Goal: Find specific page/section: Find specific page/section

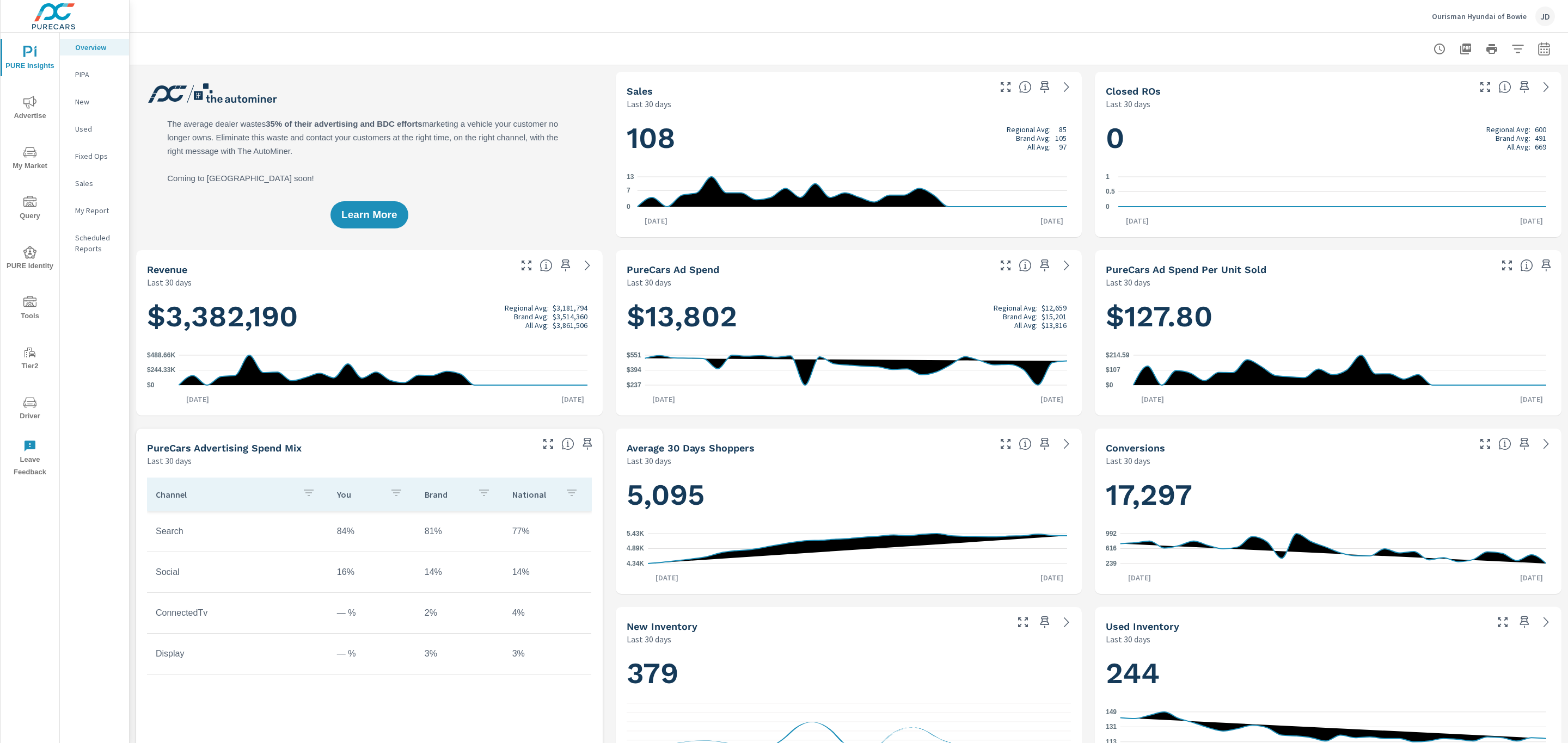
scroll to position [1, 0]
click at [31, 110] on span "Advertise" at bounding box center [30, 109] width 52 height 27
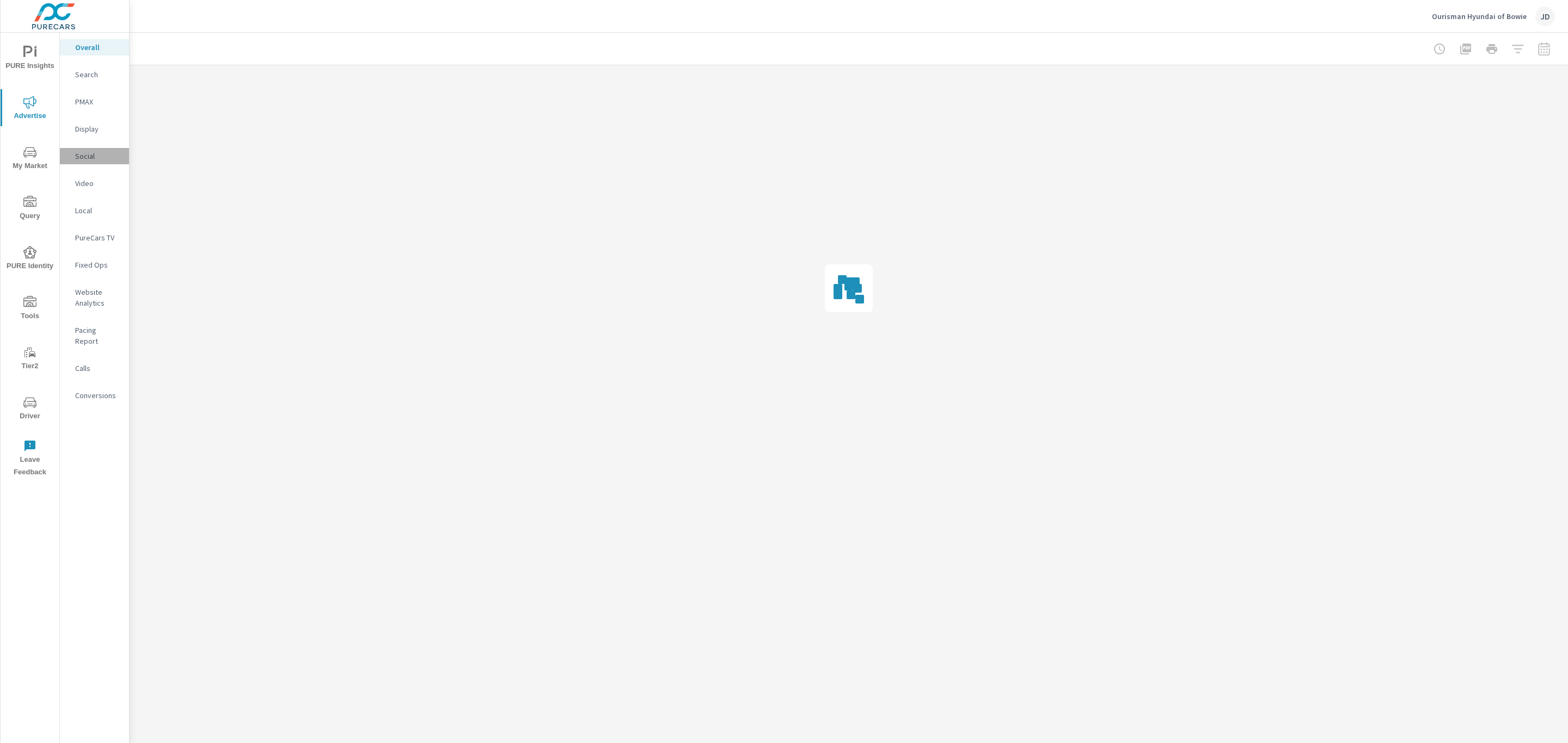
click at [85, 151] on p "Social" at bounding box center [98, 156] width 45 height 10
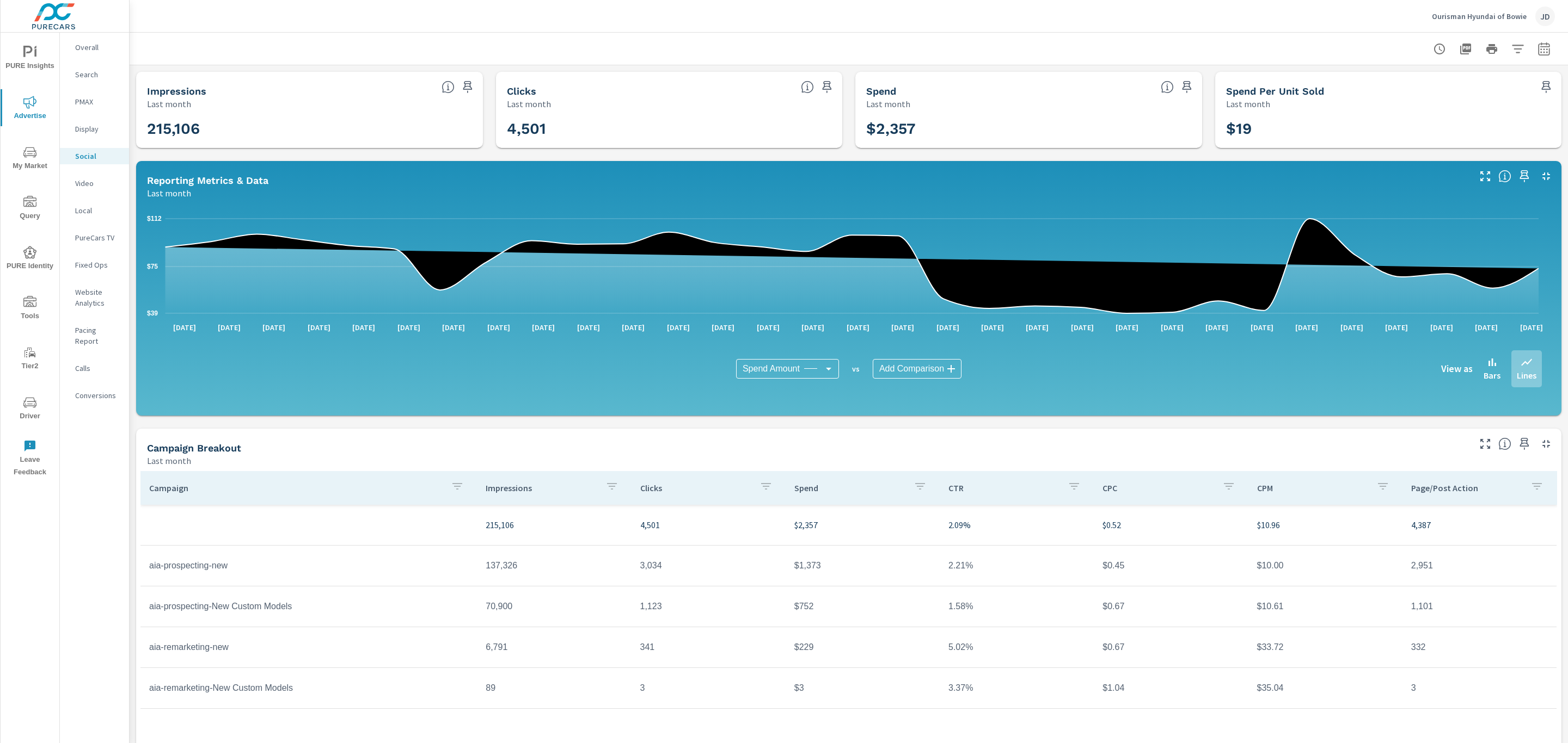
scroll to position [36, 0]
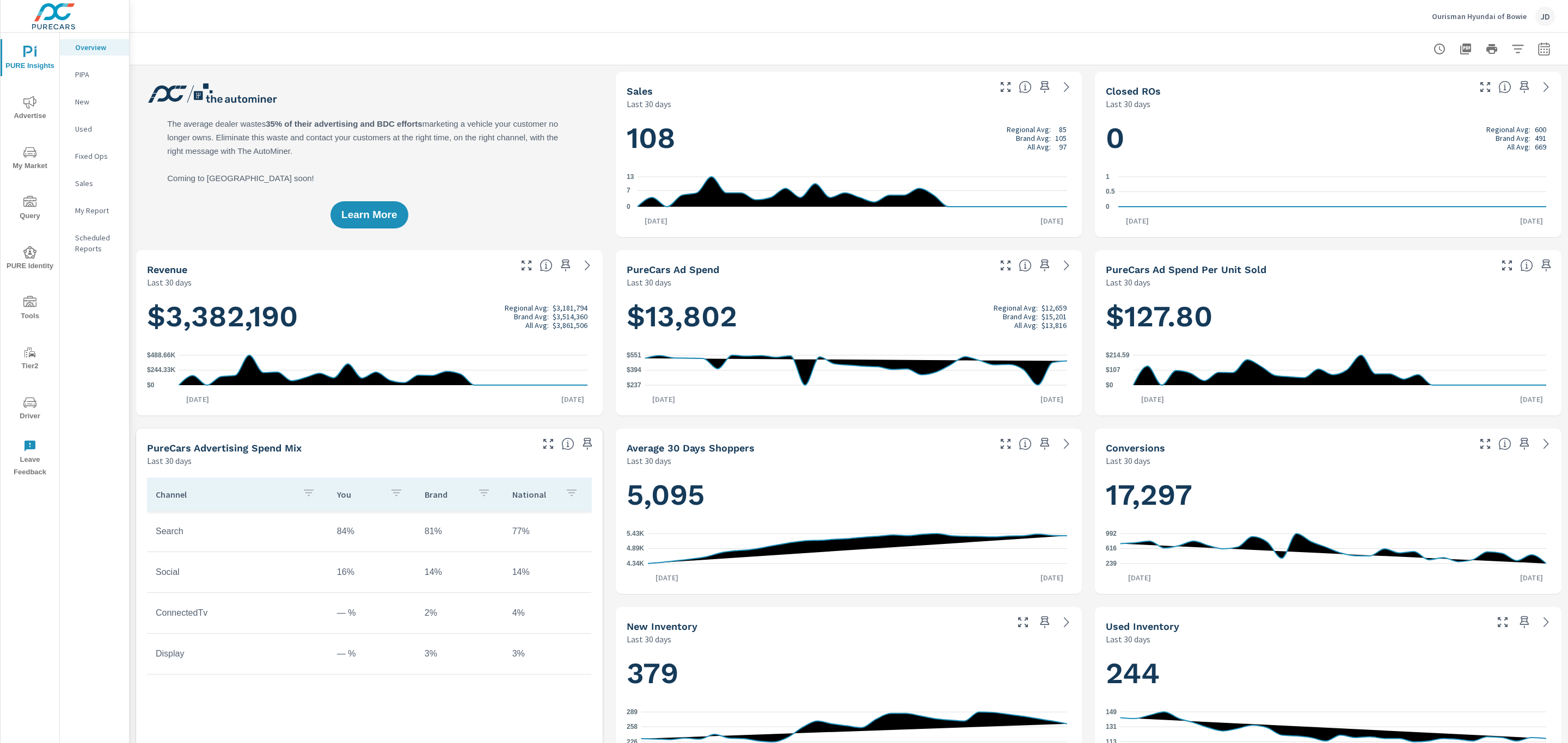
scroll to position [1, 0]
click at [1497, 17] on p "Ourisman Hyundai of Bowie" at bounding box center [1478, 16] width 95 height 10
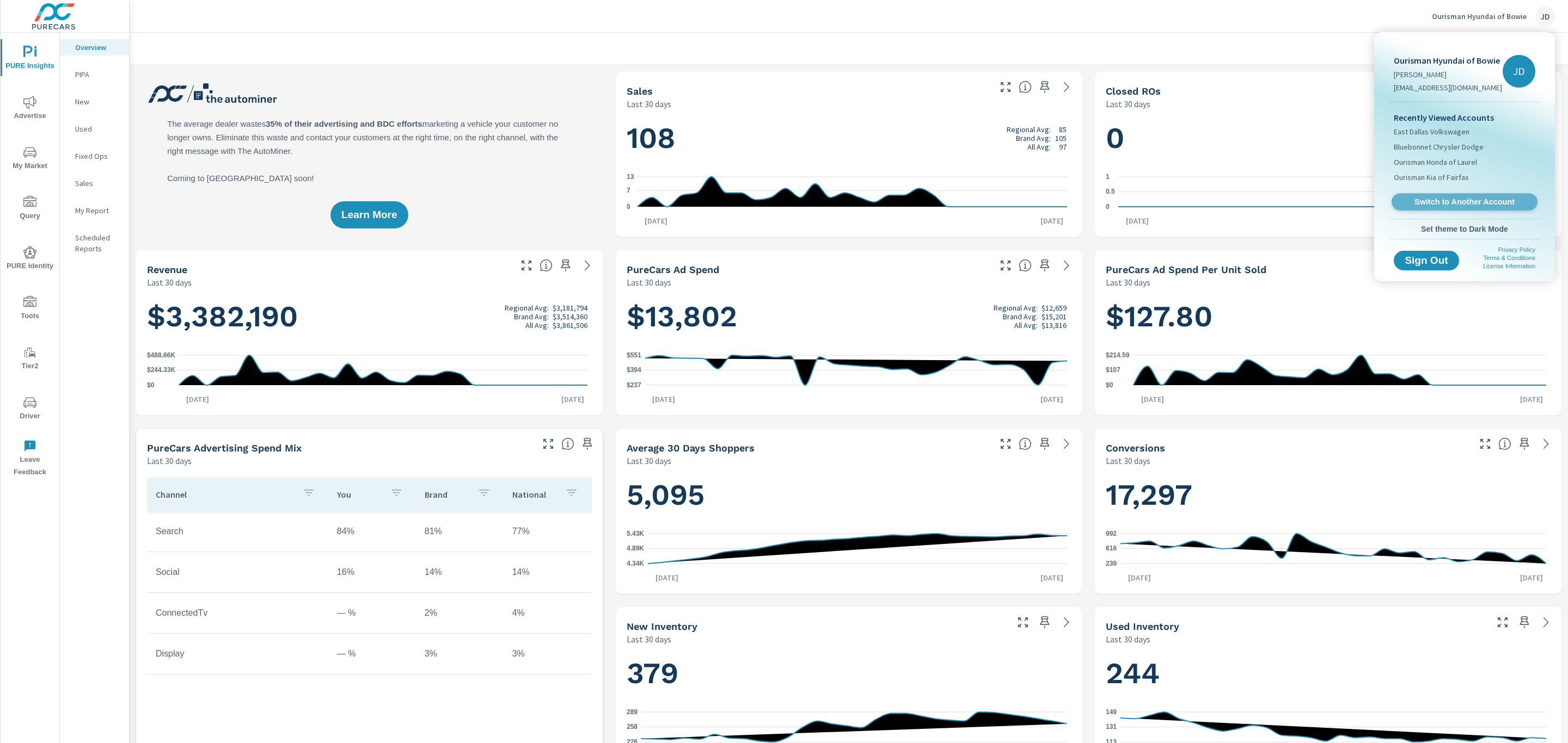
click at [1443, 199] on span "Switch to Another Account" at bounding box center [1463, 202] width 133 height 10
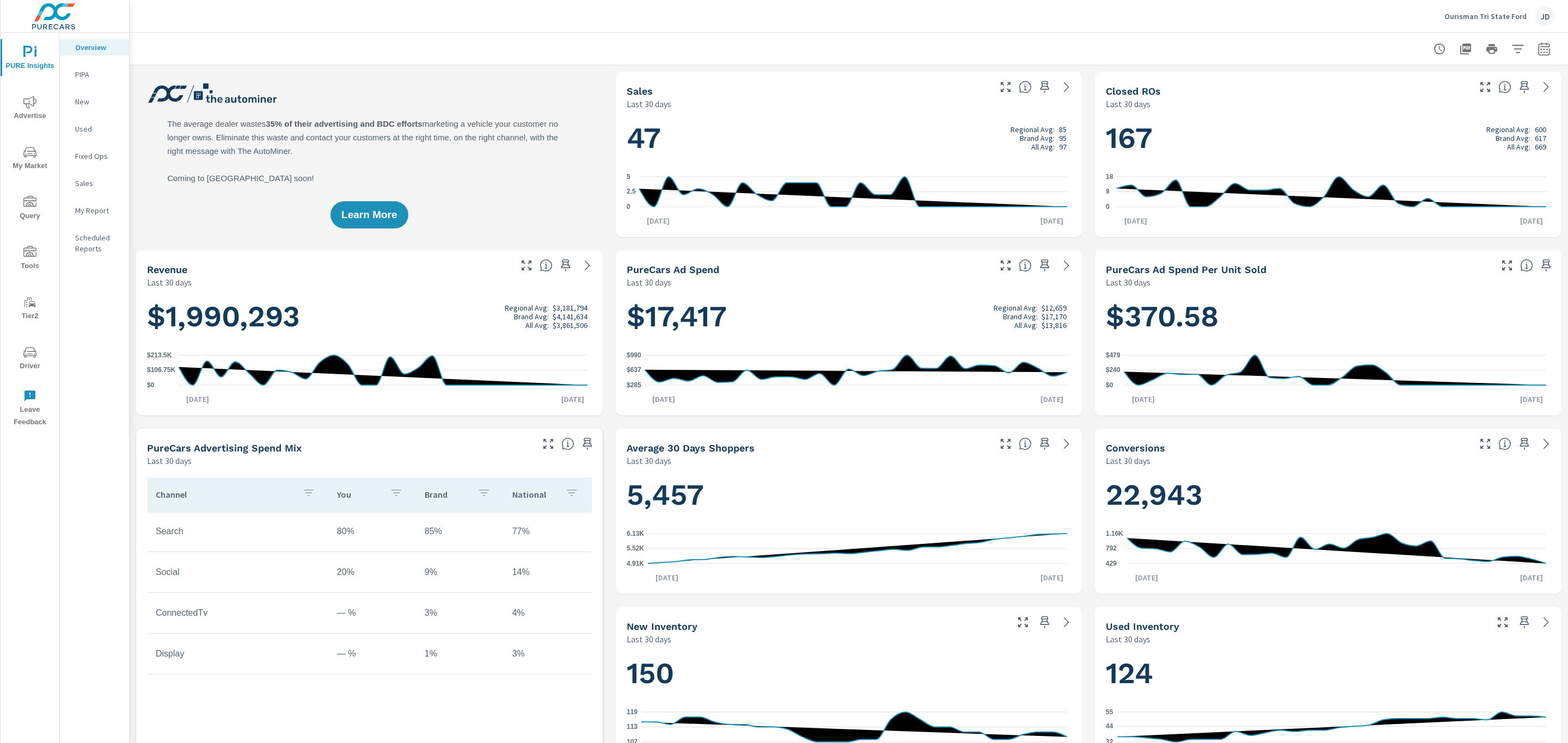
scroll to position [1, 0]
click at [36, 360] on span "Driver" at bounding box center [30, 359] width 52 height 27
